Goal: Navigation & Orientation: Find specific page/section

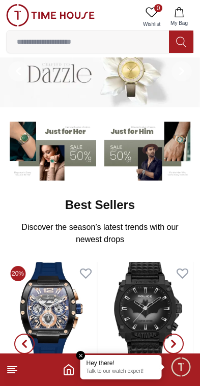
scroll to position [19, 0]
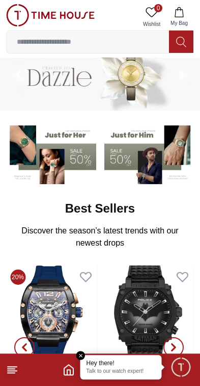
click at [5, 375] on footer at bounding box center [100, 369] width 200 height 33
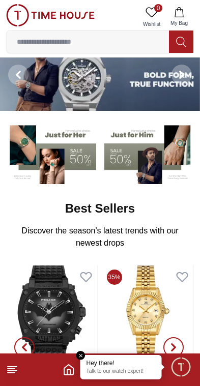
click at [12, 368] on line at bounding box center [11, 368] width 7 height 0
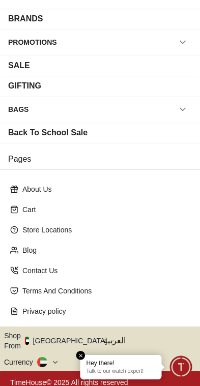
scroll to position [135, 0]
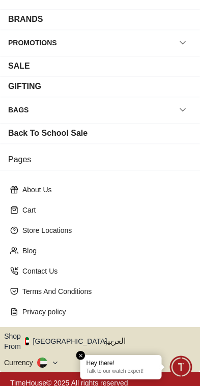
click at [68, 335] on button "Shop From [GEOGRAPHIC_DATA]" at bounding box center [59, 341] width 110 height 20
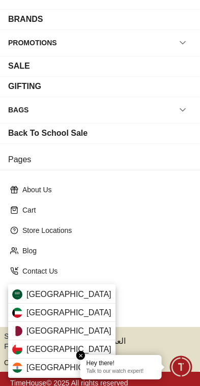
click at [35, 309] on span "[GEOGRAPHIC_DATA]" at bounding box center [68, 312] width 85 height 12
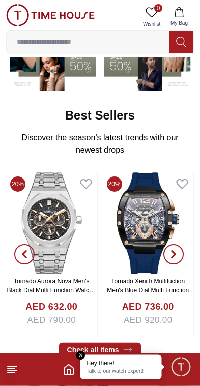
scroll to position [113, 0]
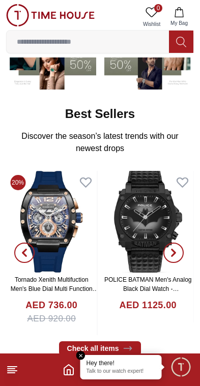
click at [8, 371] on icon at bounding box center [12, 369] width 12 height 12
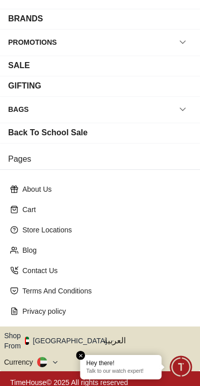
scroll to position [135, 0]
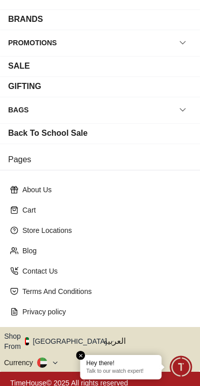
click at [64, 334] on button "Shop From [GEOGRAPHIC_DATA]" at bounding box center [59, 341] width 110 height 20
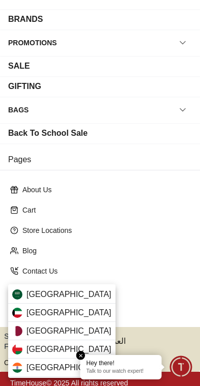
click at [25, 312] on div "[GEOGRAPHIC_DATA]" at bounding box center [61, 312] width 107 height 18
